Goal: Transaction & Acquisition: Download file/media

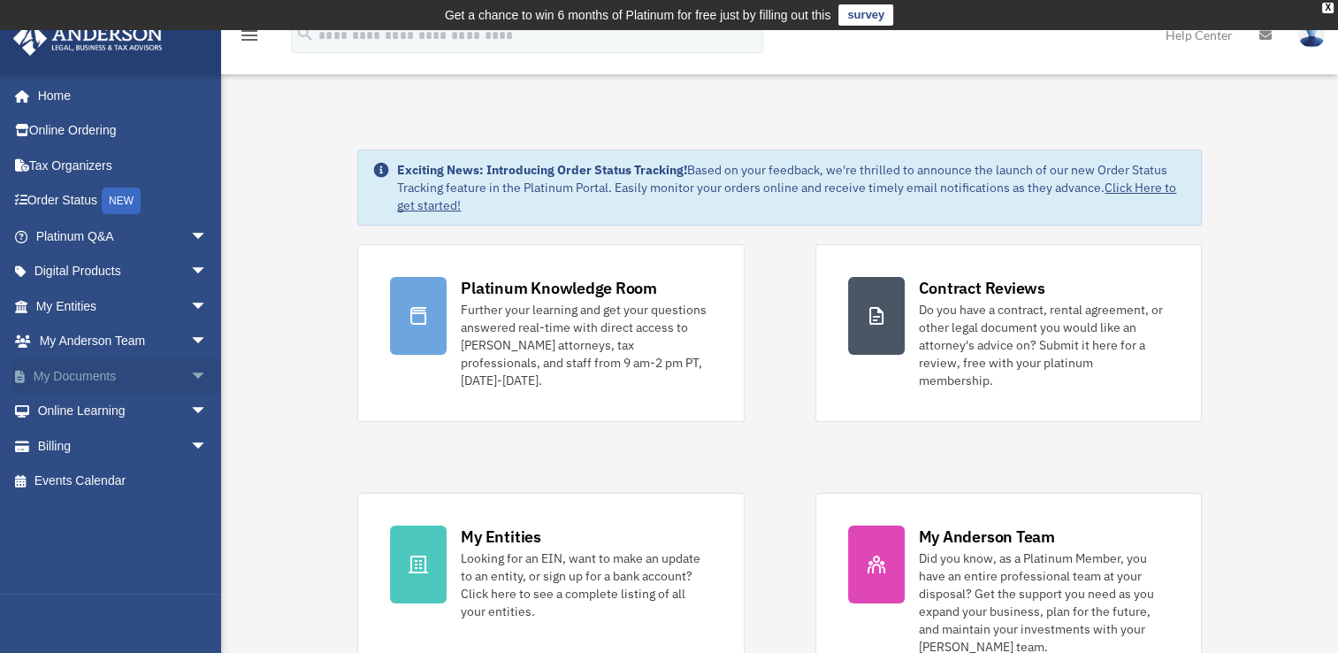
click at [190, 375] on span "arrow_drop_down" at bounding box center [207, 376] width 35 height 36
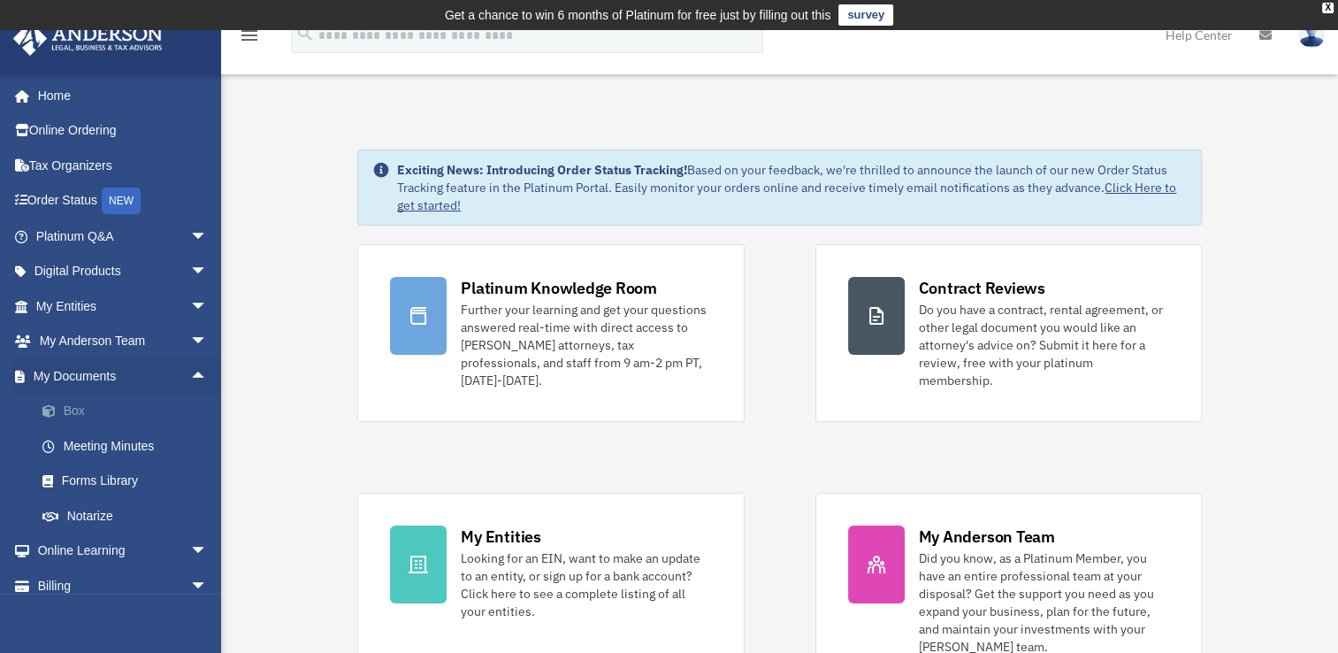
click at [79, 415] on link "Box" at bounding box center [130, 410] width 210 height 35
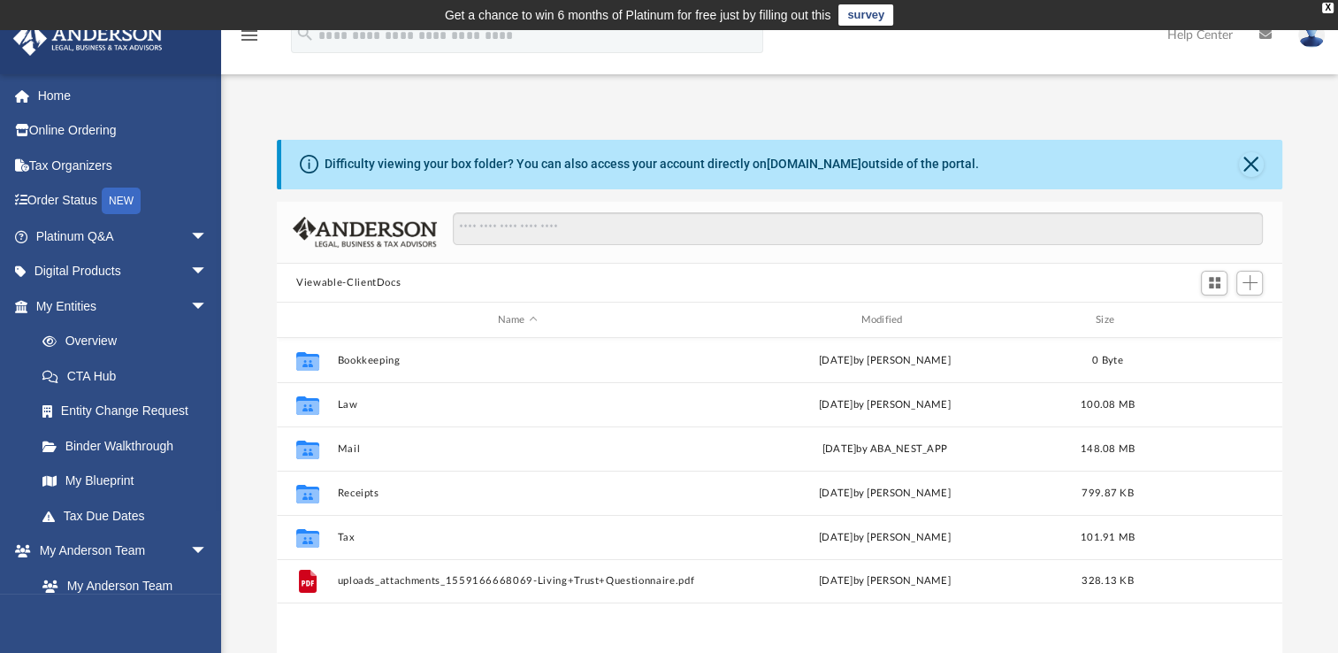
scroll to position [388, 990]
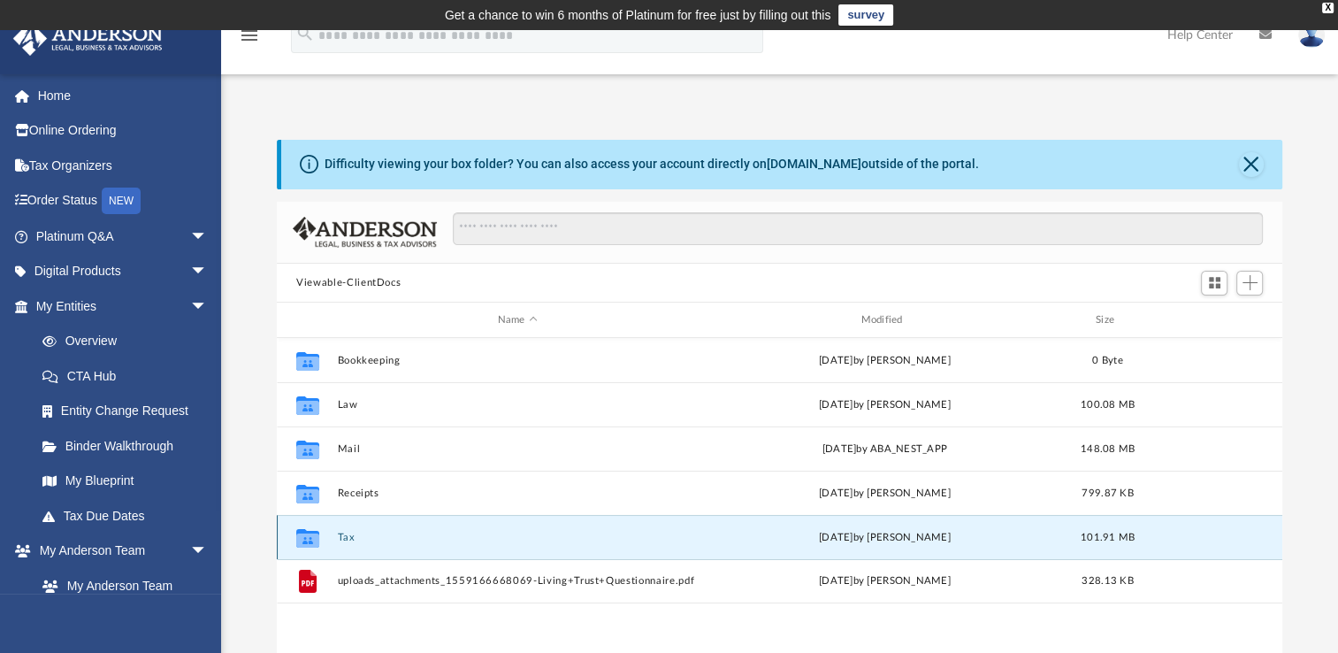
click at [354, 536] on button "Tax" at bounding box center [518, 536] width 360 height 11
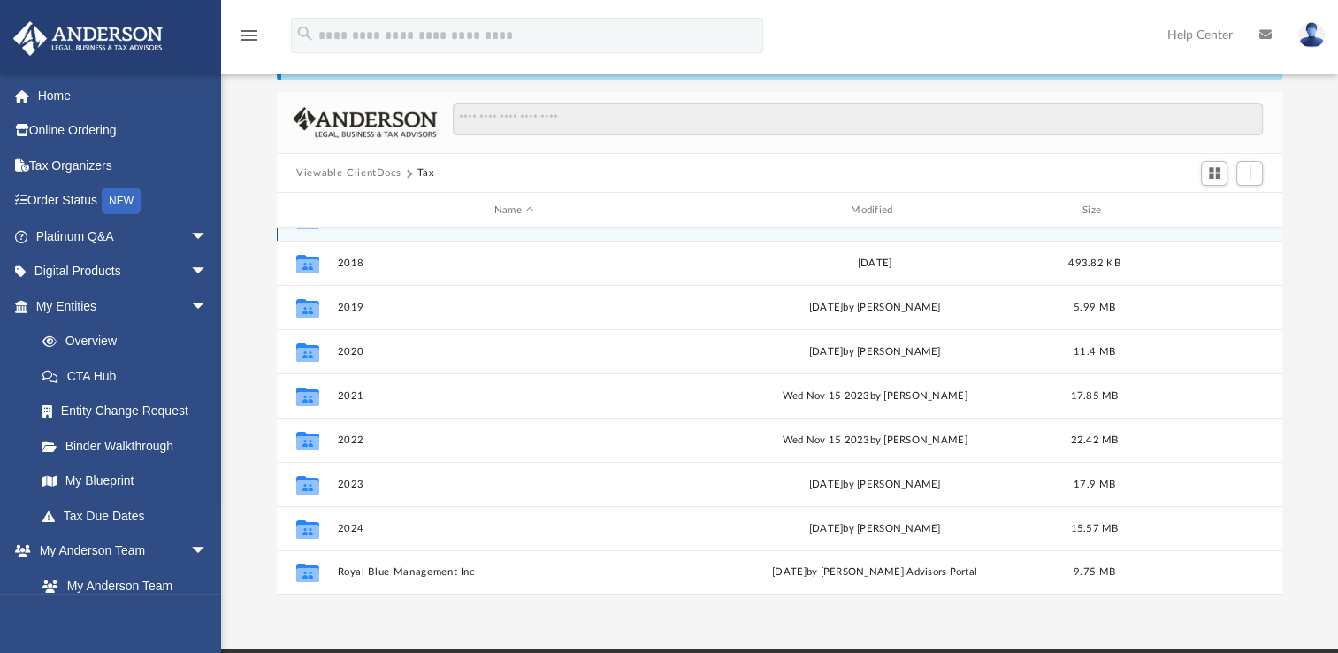
scroll to position [265, 0]
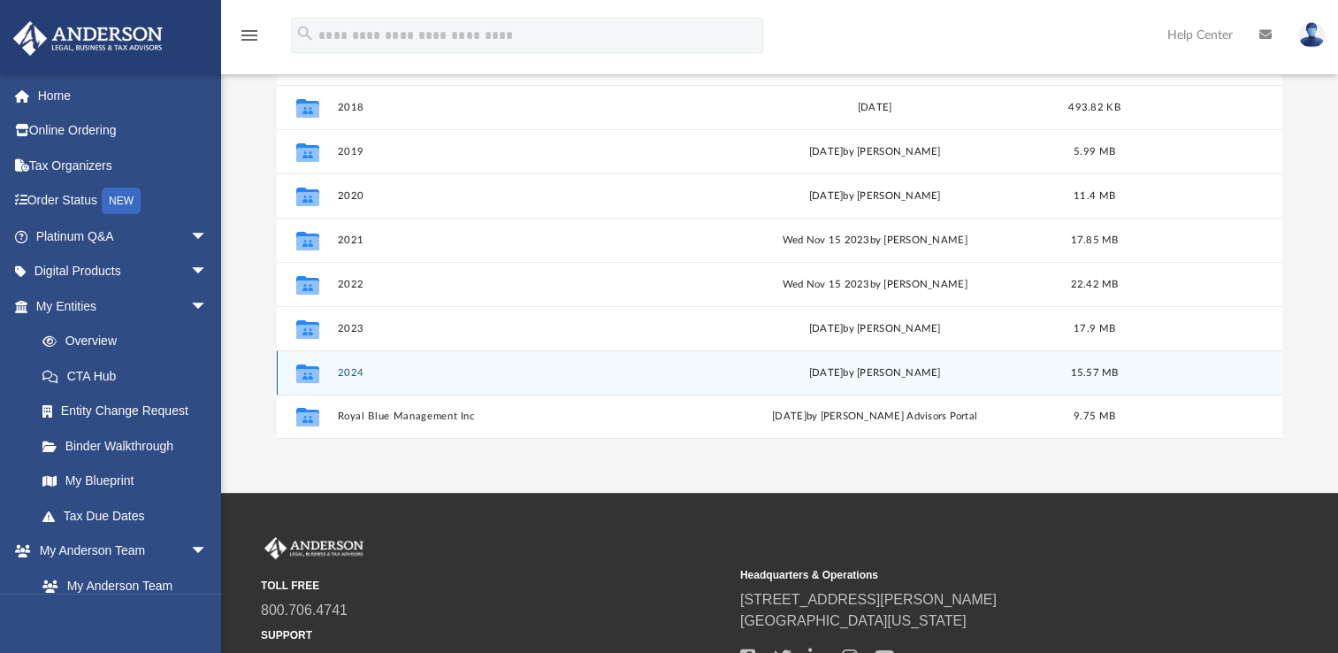
click at [347, 373] on button "2024" at bounding box center [514, 372] width 353 height 11
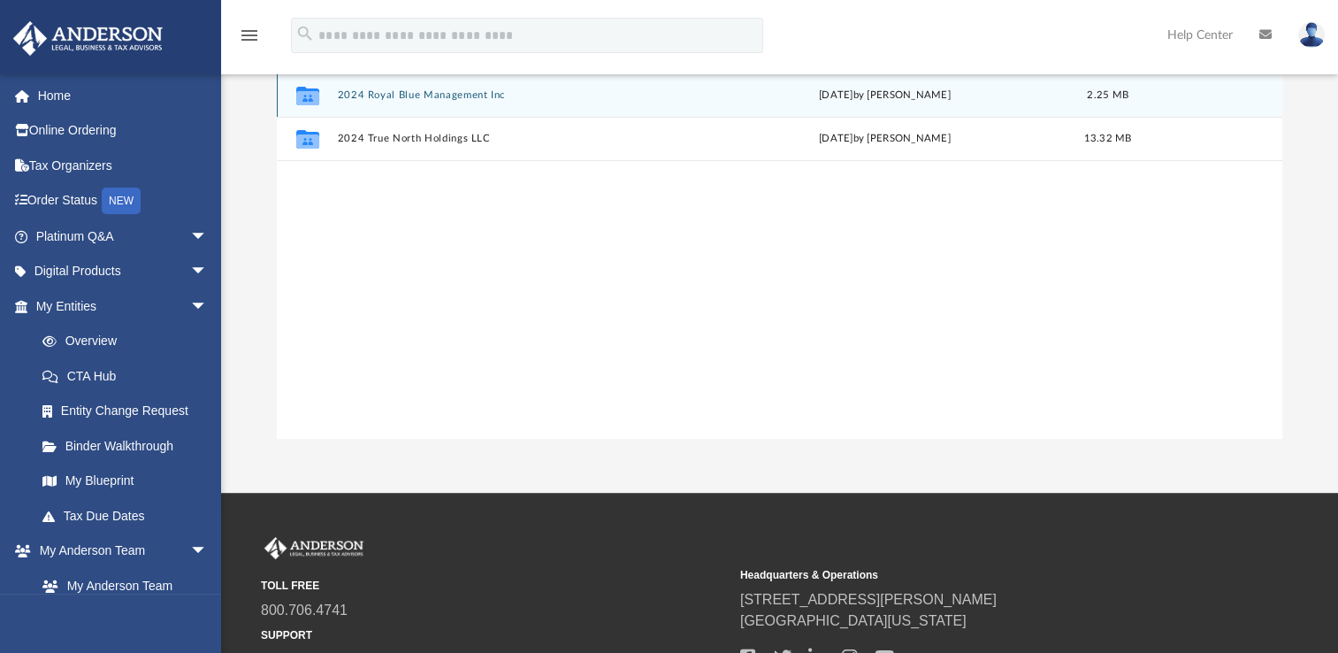
scroll to position [0, 0]
click at [468, 95] on button "2024 Royal Blue Management Inc" at bounding box center [518, 94] width 360 height 11
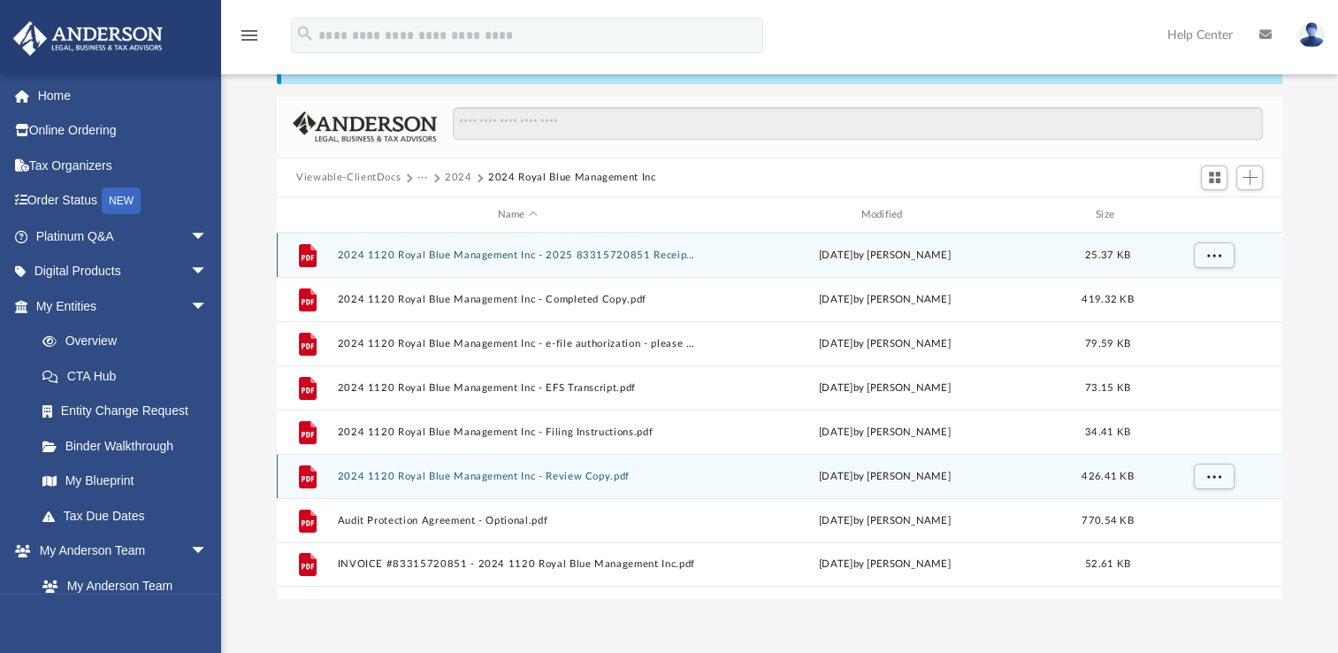
scroll to position [88, 0]
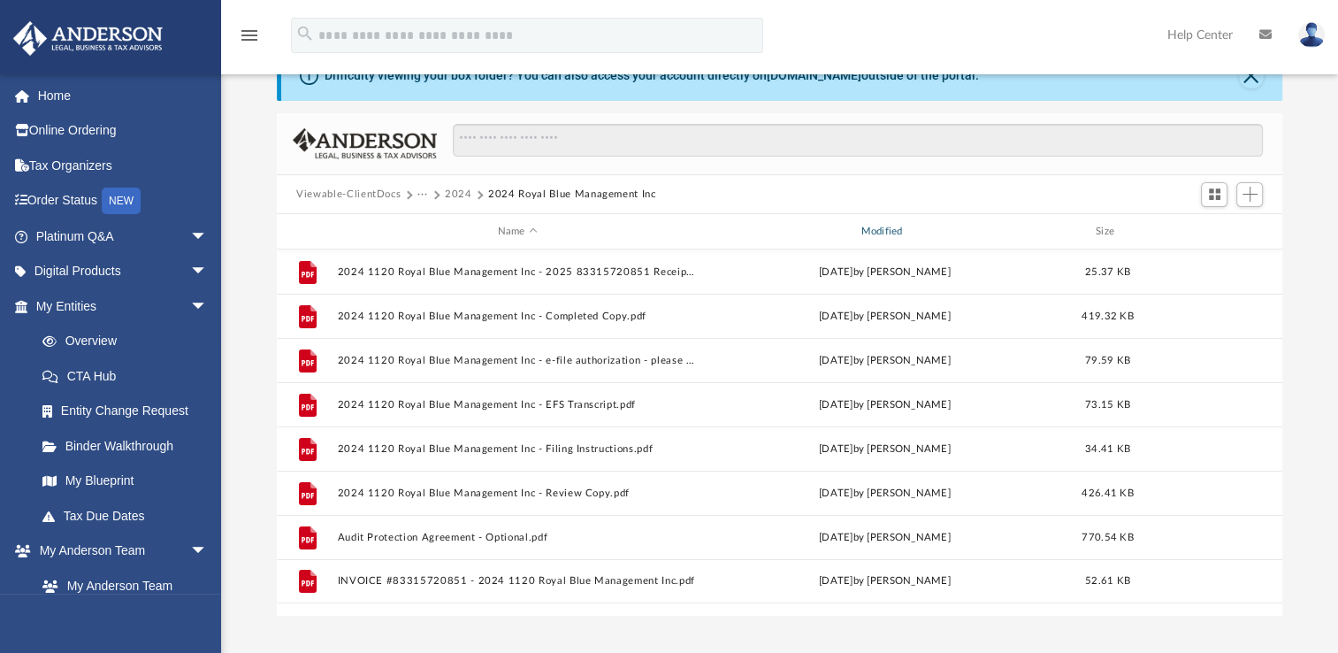
click at [887, 233] on div "Modified" at bounding box center [885, 232] width 360 height 16
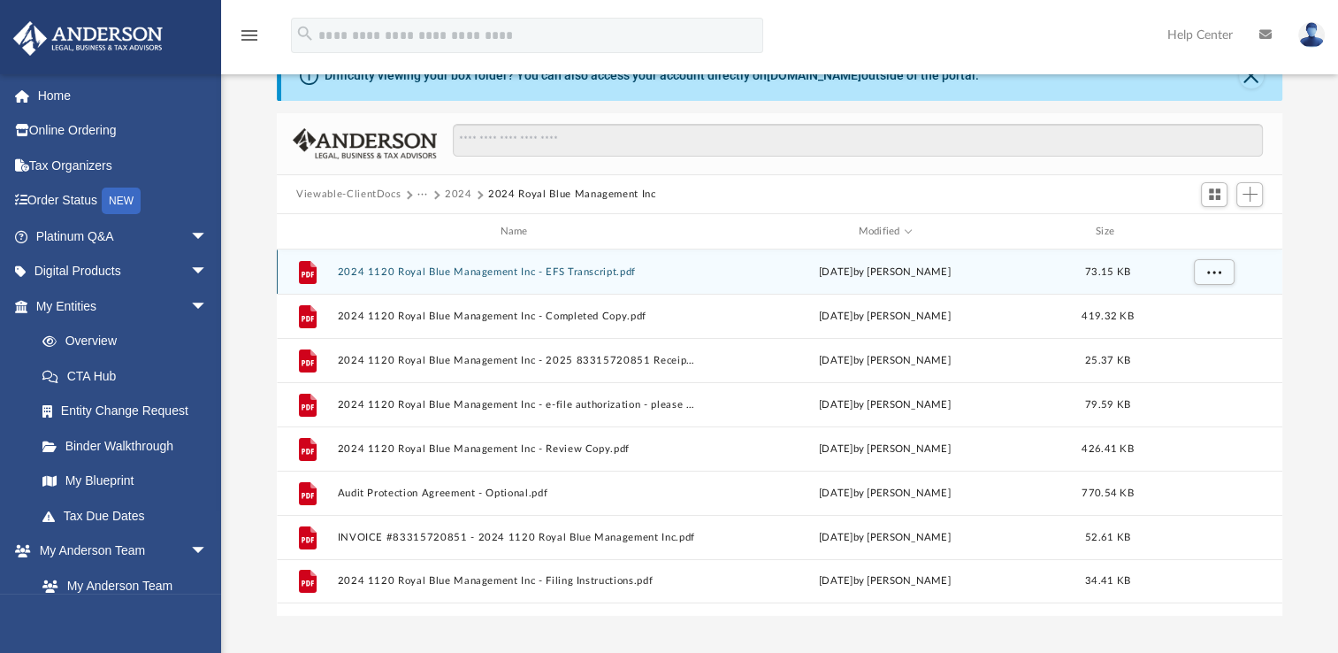
click at [472, 276] on button "2024 1120 Royal Blue Management Inc - EFS Transcript.pdf" at bounding box center [518, 271] width 360 height 11
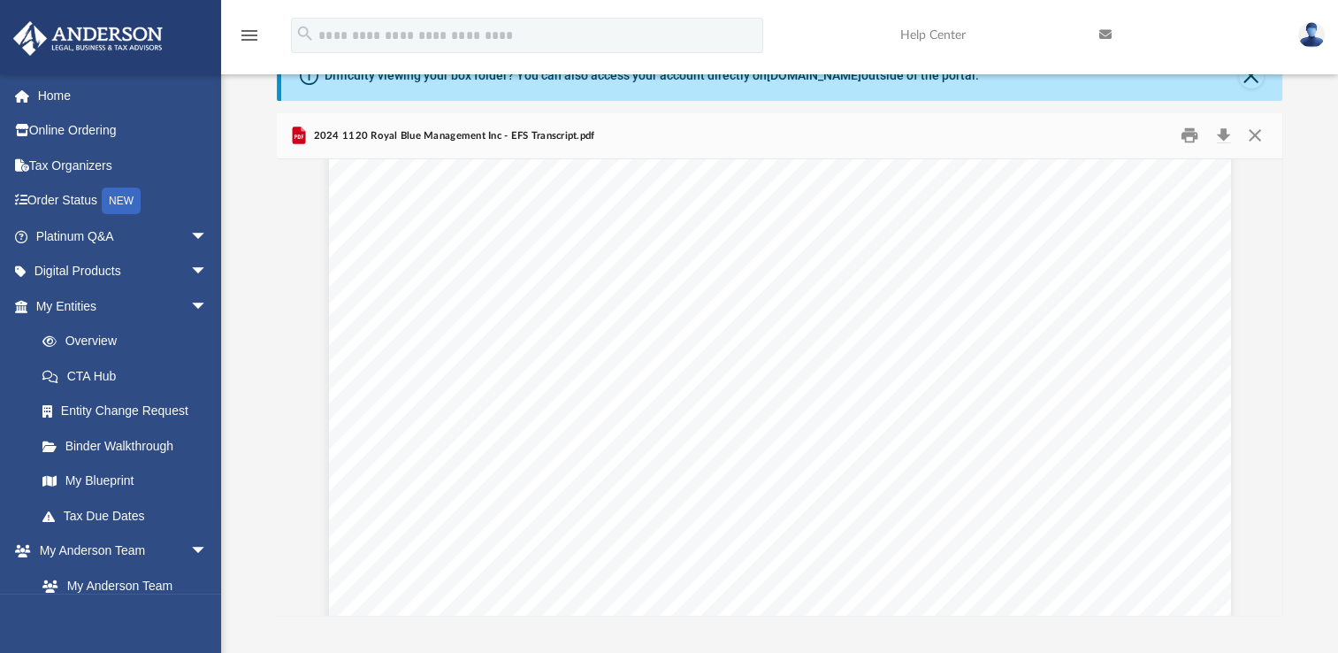
scroll to position [177, 0]
click at [1222, 137] on button "Download" at bounding box center [1223, 135] width 32 height 27
